Goal: Complete application form

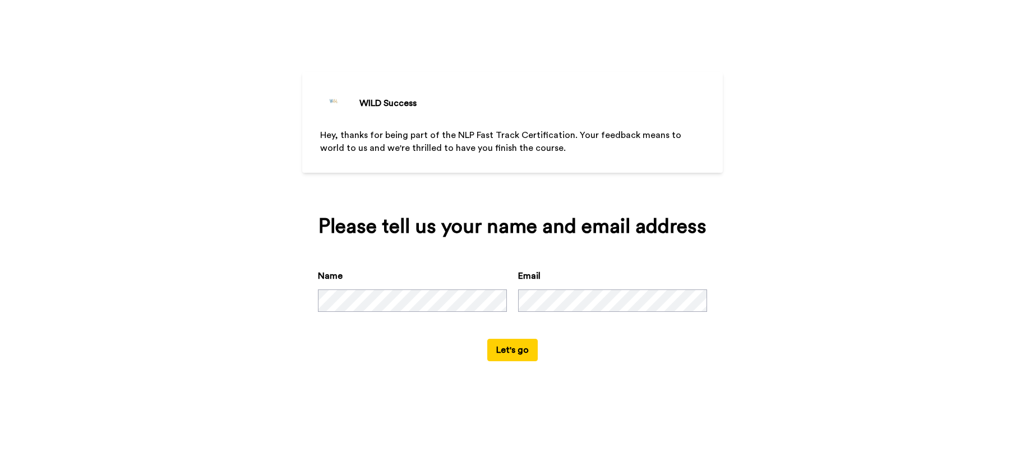
click at [512, 350] on button "Let's go" at bounding box center [512, 350] width 50 height 22
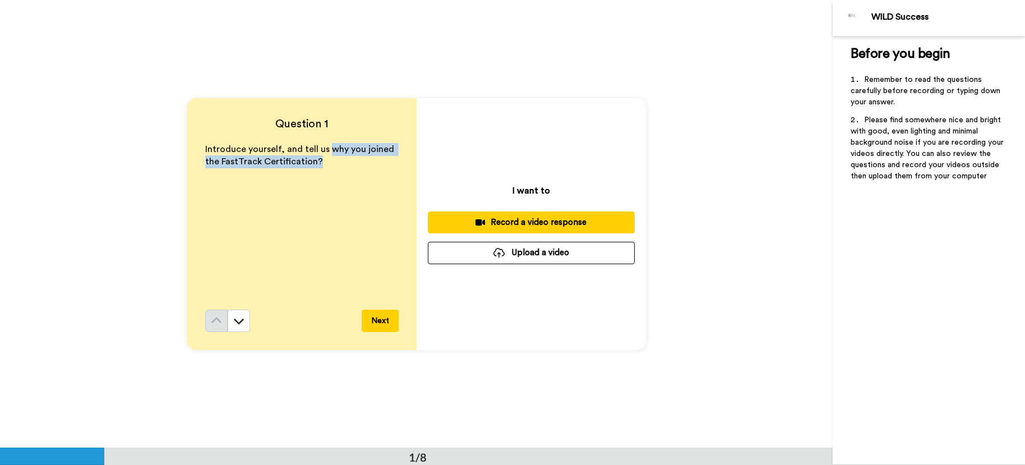
drag, startPoint x: 325, startPoint y: 149, endPoint x: 340, endPoint y: 172, distance: 27.2
click at [340, 172] on div "Introduce yourself, and tell us why you joined the FastTrack Certification?" at bounding box center [301, 226] width 193 height 167
copy span "why you joined the FastTrack Certification?"
click at [383, 320] on button "Next" at bounding box center [380, 320] width 37 height 22
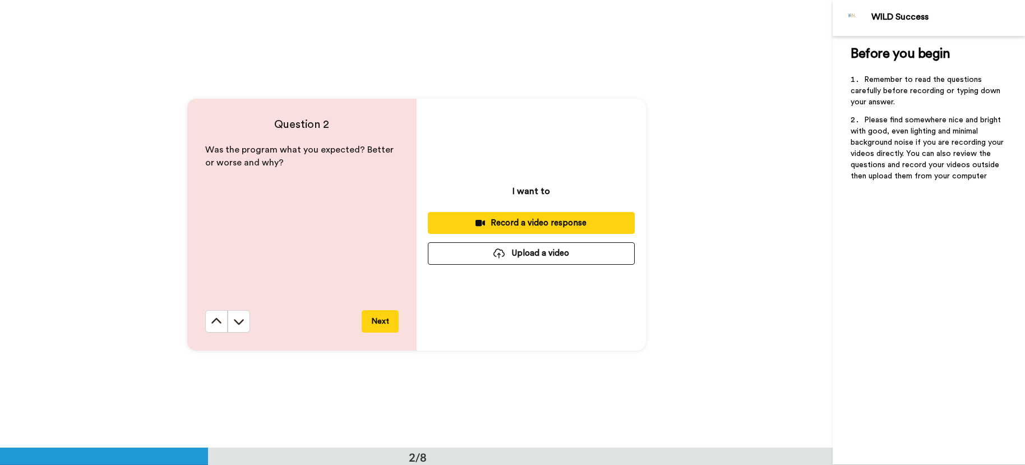
scroll to position [448, 0]
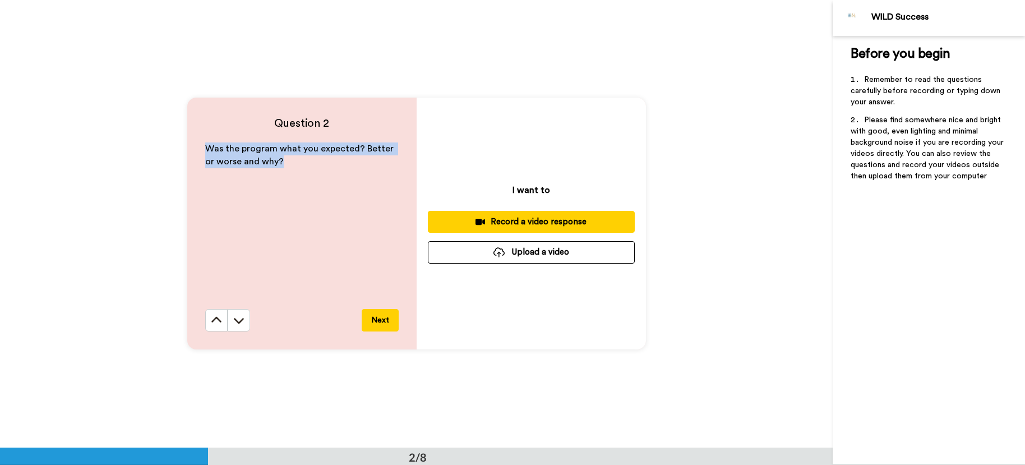
drag, startPoint x: 202, startPoint y: 146, endPoint x: 272, endPoint y: 167, distance: 72.5
click at [272, 167] on p "Was the program what you expected? Better or worse and why?" at bounding box center [301, 155] width 193 height 26
copy span "Was the program what you expected? Better or worse and why?"
click at [379, 316] on button "Next" at bounding box center [380, 320] width 37 height 22
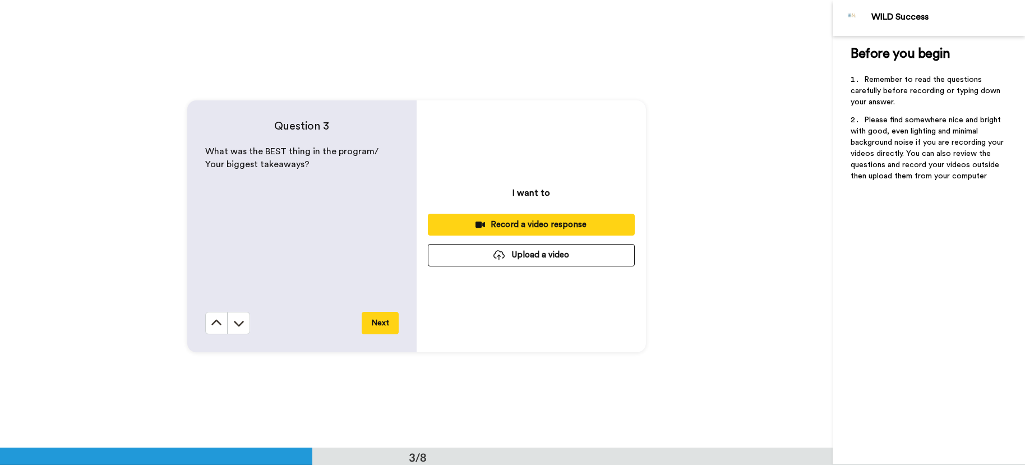
scroll to position [895, 0]
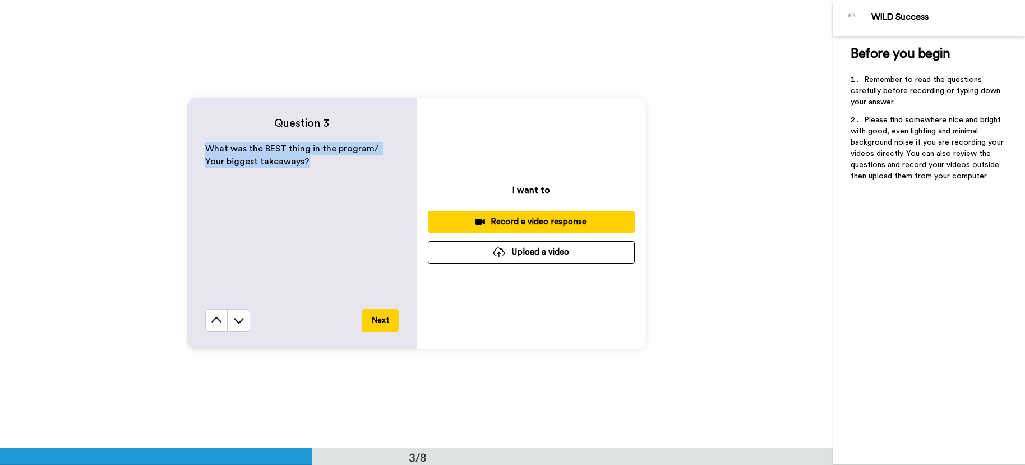
drag, startPoint x: 203, startPoint y: 147, endPoint x: 286, endPoint y: 160, distance: 84.5
click at [286, 160] on p "What was the BEST thing in the program/ Your biggest takeaways?" at bounding box center [301, 155] width 193 height 26
copy span "What was the BEST thing in the program/ Your biggest takeaways?"
click at [380, 320] on button "Next" at bounding box center [380, 320] width 37 height 22
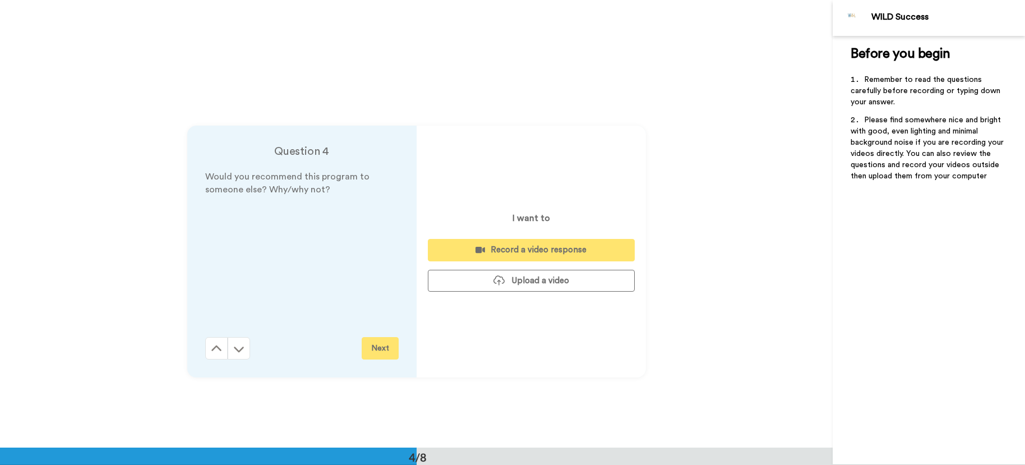
scroll to position [1343, 0]
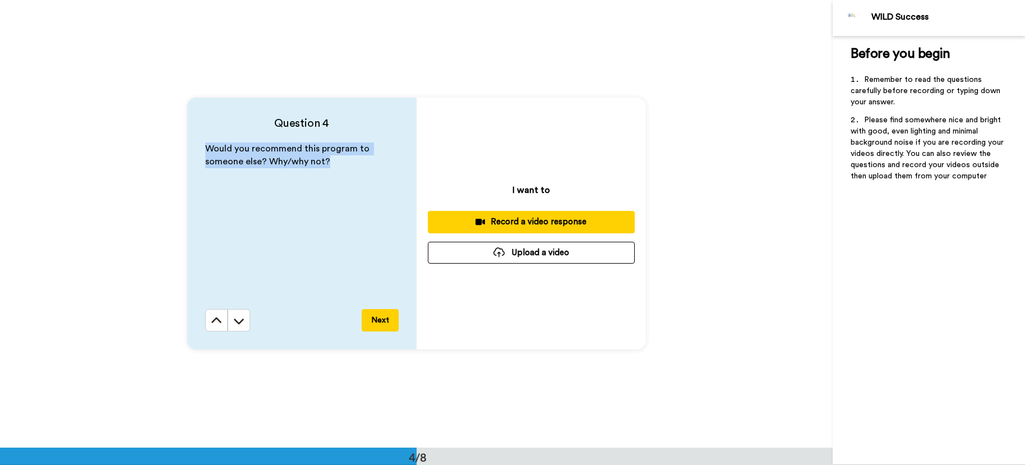
drag, startPoint x: 204, startPoint y: 150, endPoint x: 335, endPoint y: 161, distance: 131.1
click at [335, 161] on p "Would you recommend this program to someone else? Why/why not?" at bounding box center [301, 155] width 193 height 26
copy span "Would you recommend this program to someone else? Why/why not?"
click at [379, 320] on button "Next" at bounding box center [380, 320] width 37 height 22
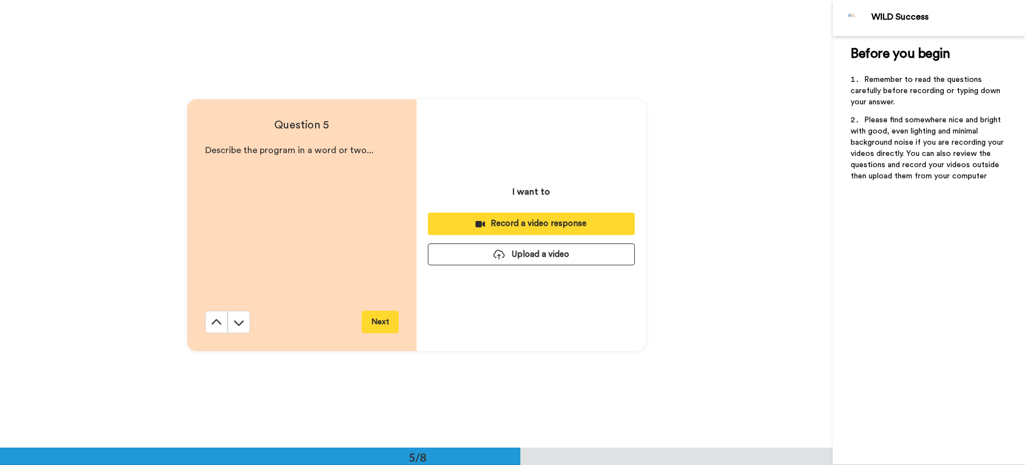
scroll to position [1790, 0]
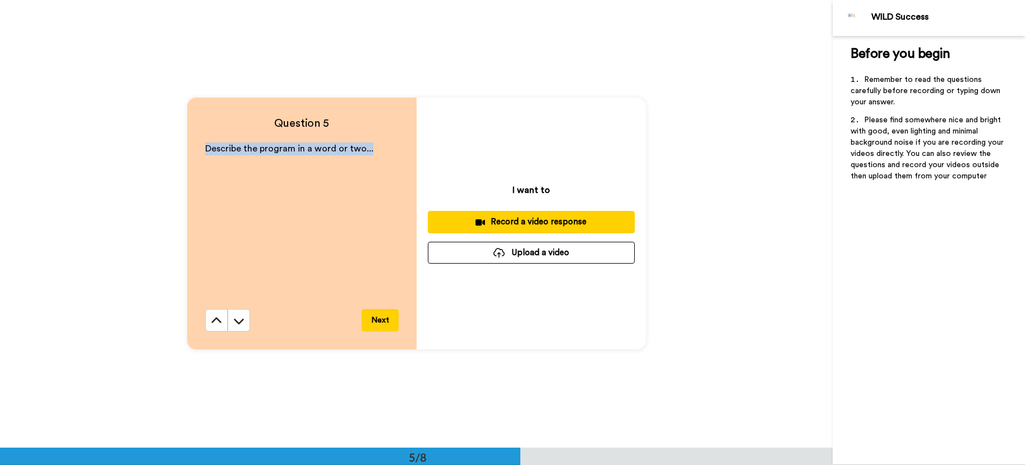
drag, startPoint x: 198, startPoint y: 147, endPoint x: 383, endPoint y: 161, distance: 185.0
click at [383, 161] on div "Question 5 Describe the program in a word or two... Next" at bounding box center [301, 224] width 229 height 252
copy span "Describe the program in a word or two..."
click at [380, 318] on button "Next" at bounding box center [380, 320] width 37 height 22
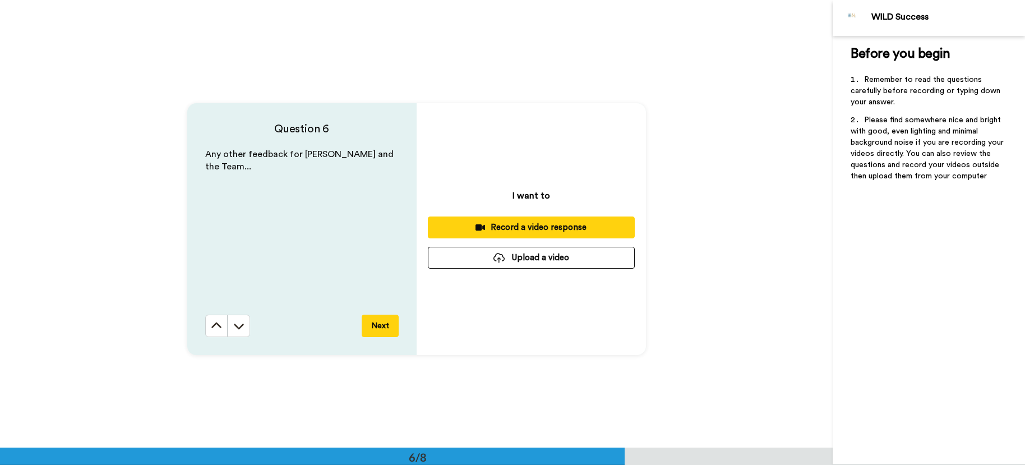
scroll to position [2238, 0]
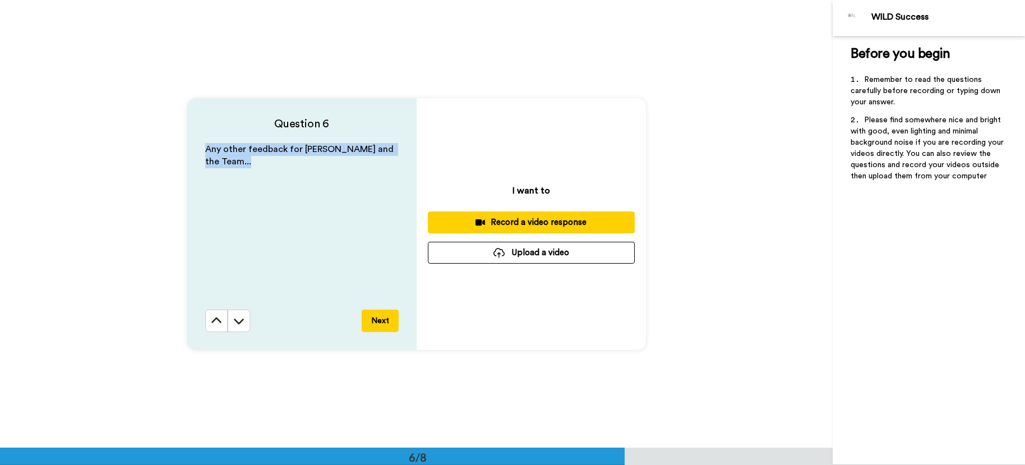
drag, startPoint x: 200, startPoint y: 145, endPoint x: 249, endPoint y: 167, distance: 53.7
click at [249, 167] on div "Question 6 Any other feedback for [PERSON_NAME] and the Team... Next" at bounding box center [301, 224] width 229 height 252
copy span "Any other feedback for [PERSON_NAME] and the Team..."
click at [382, 320] on button "Next" at bounding box center [380, 320] width 37 height 22
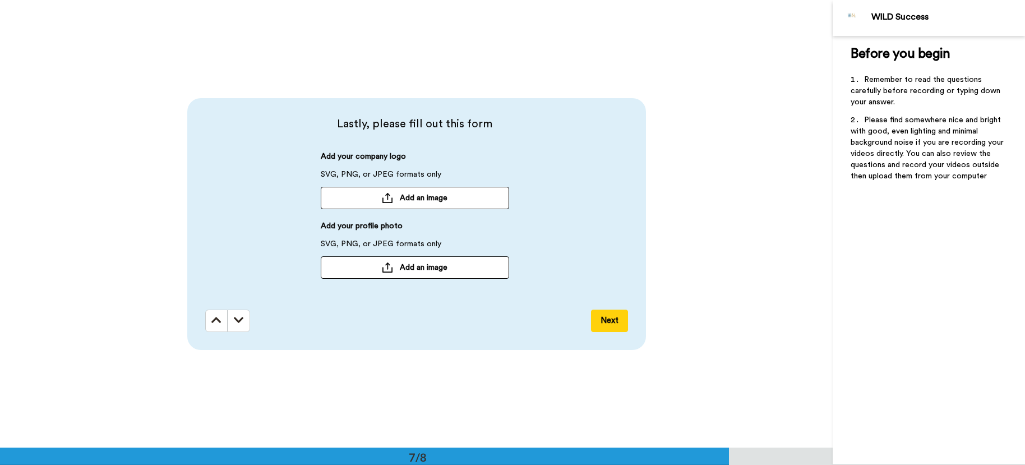
scroll to position [2686, 0]
click at [412, 195] on span "Add an image" at bounding box center [424, 197] width 48 height 11
click at [417, 263] on span "Add an image" at bounding box center [424, 266] width 48 height 11
click at [609, 321] on button "Next" at bounding box center [609, 320] width 37 height 22
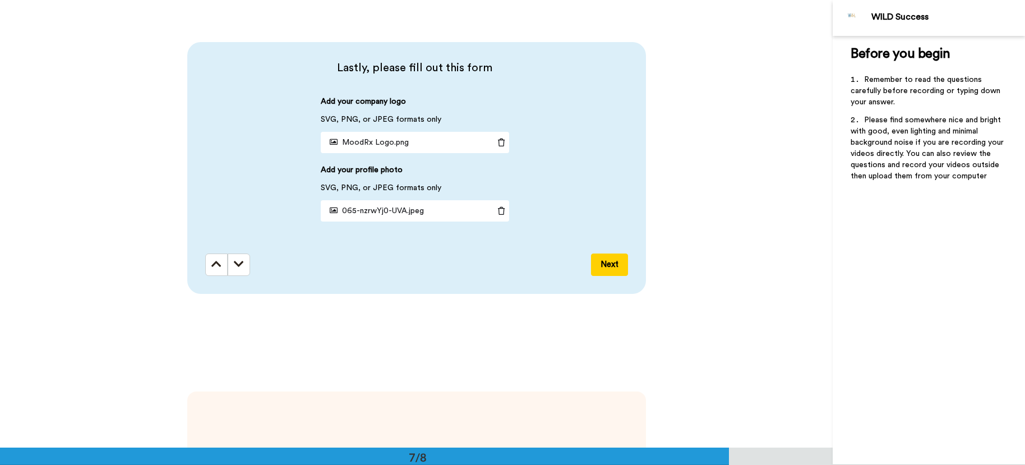
scroll to position [2685, 0]
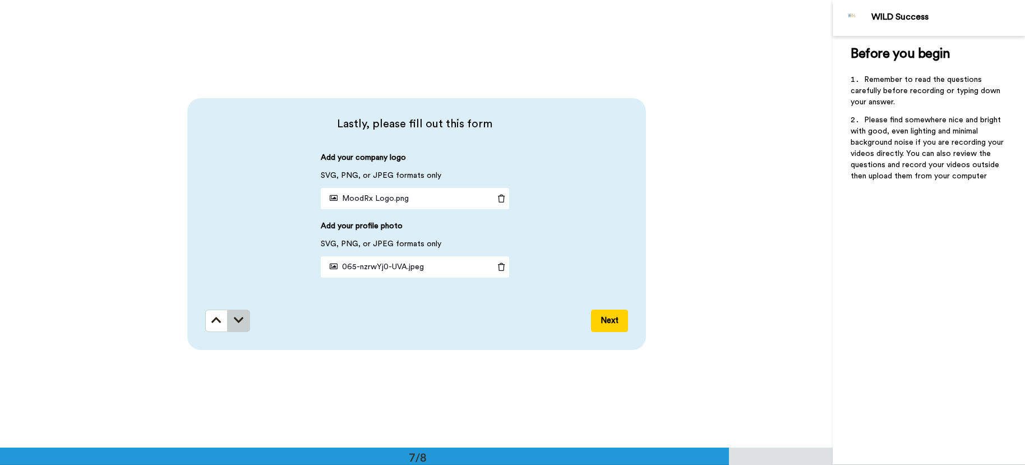
click at [239, 322] on icon at bounding box center [239, 320] width 10 height 11
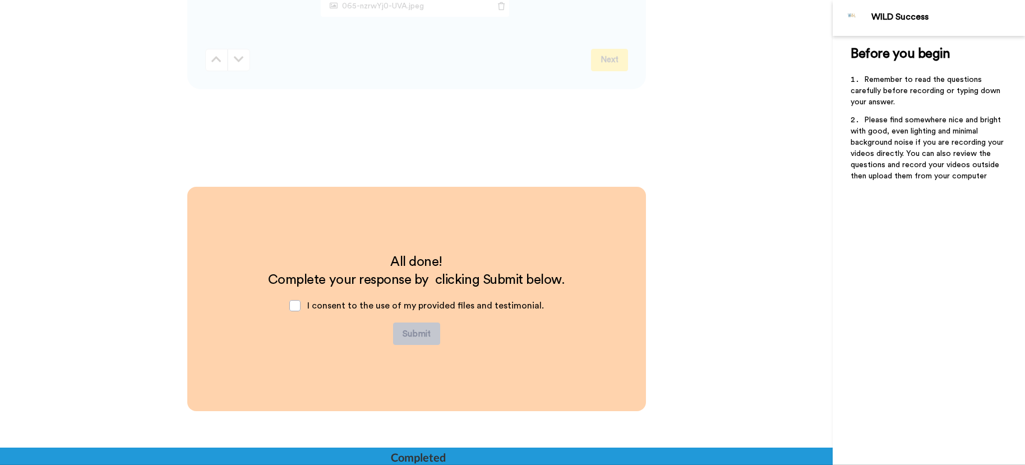
scroll to position [2797, 0]
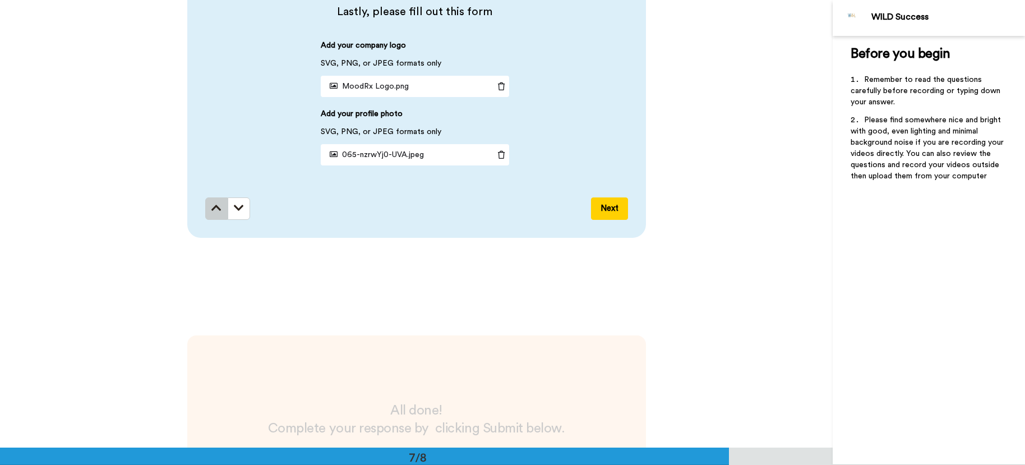
click at [211, 207] on icon at bounding box center [216, 207] width 10 height 11
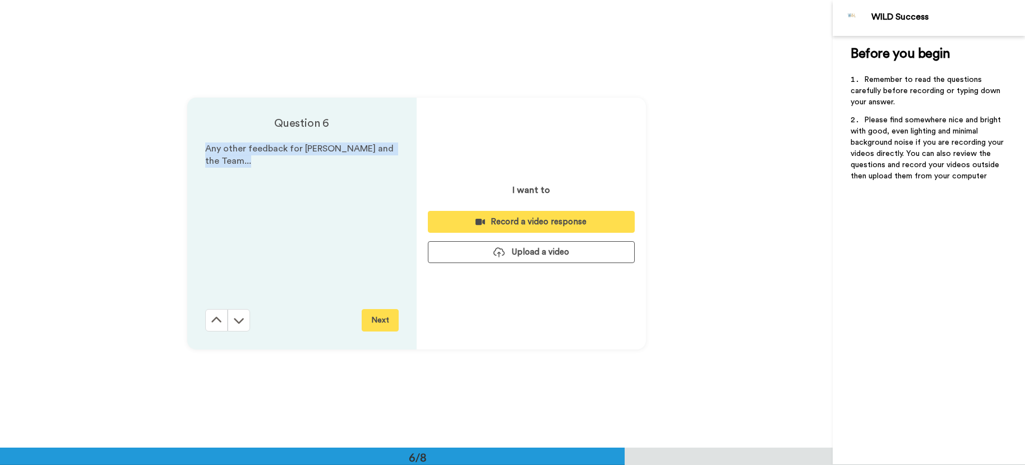
scroll to position [2238, 0]
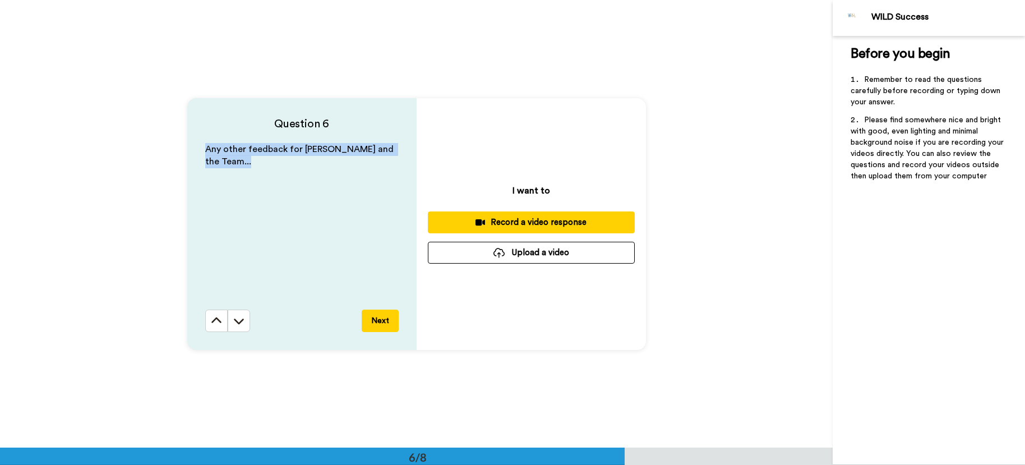
click at [552, 253] on button "Upload a video" at bounding box center [531, 253] width 207 height 22
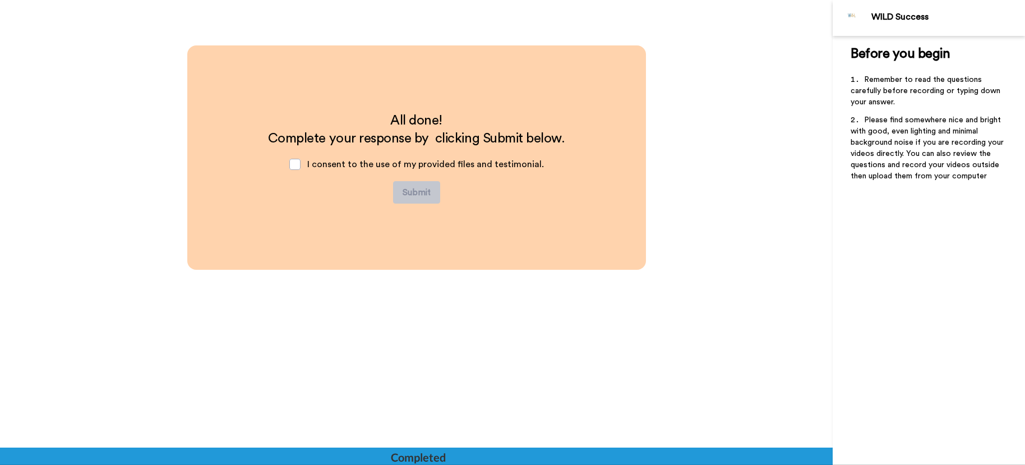
scroll to position [3077, 0]
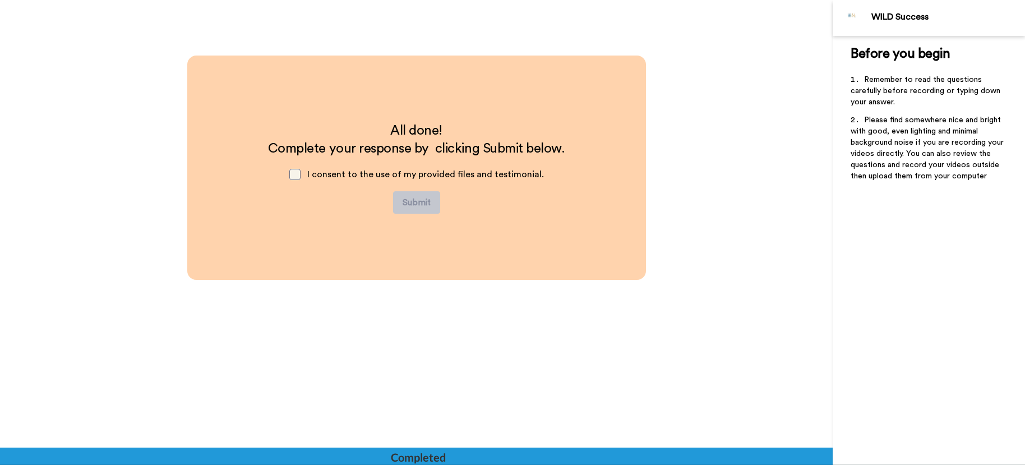
click at [298, 177] on span at bounding box center [294, 174] width 11 height 11
click at [420, 206] on button "Submit" at bounding box center [416, 202] width 47 height 22
